Goal: Information Seeking & Learning: Learn about a topic

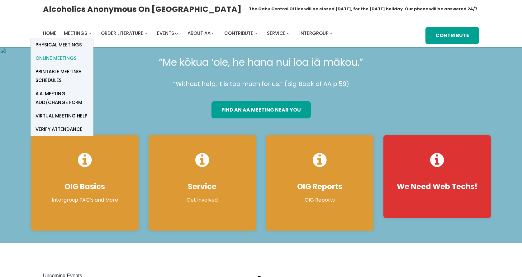
click at [58, 57] on span "Online Meetings" at bounding box center [55, 58] width 41 height 9
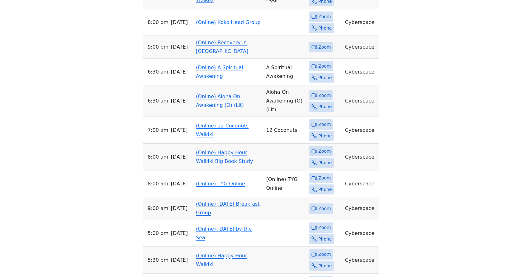
scroll to position [336, 0]
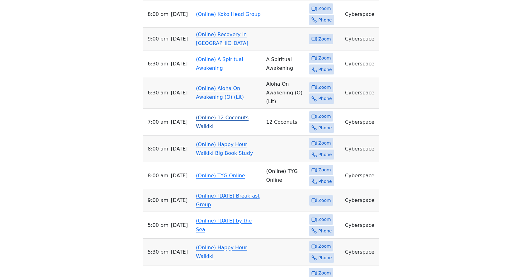
click at [222, 115] on link "(Online) 12 Coconuts Waikiki" at bounding box center [222, 122] width 53 height 15
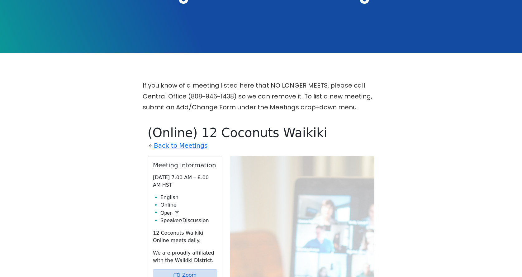
scroll to position [143, 0]
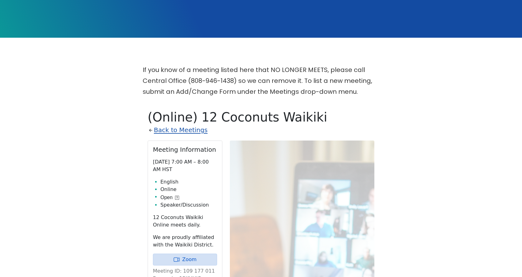
click at [177, 131] on link "Back to Meetings" at bounding box center [181, 129] width 54 height 11
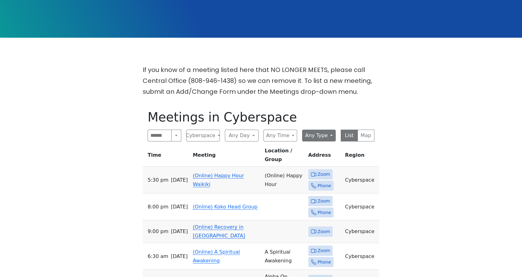
click at [330, 134] on button "Any Type" at bounding box center [319, 135] width 34 height 12
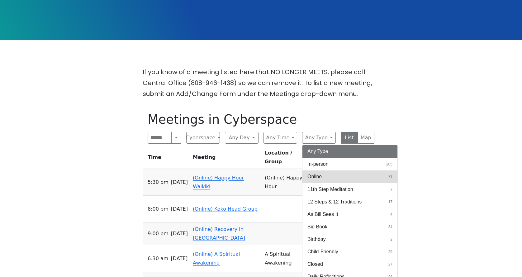
click at [316, 176] on span "Online" at bounding box center [314, 176] width 14 height 7
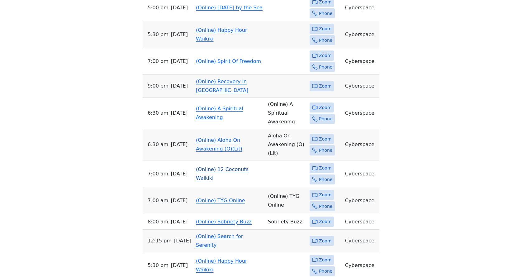
scroll to position [569, 0]
click at [228, 166] on link "(Online) 12 Coconuts Waikiki" at bounding box center [222, 173] width 53 height 15
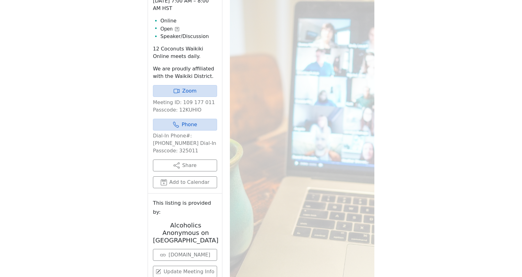
scroll to position [295, 0]
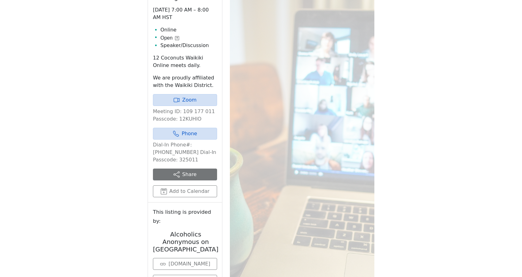
click at [193, 176] on button "Share" at bounding box center [185, 174] width 64 height 12
